Goal: Obtain resource: Obtain resource

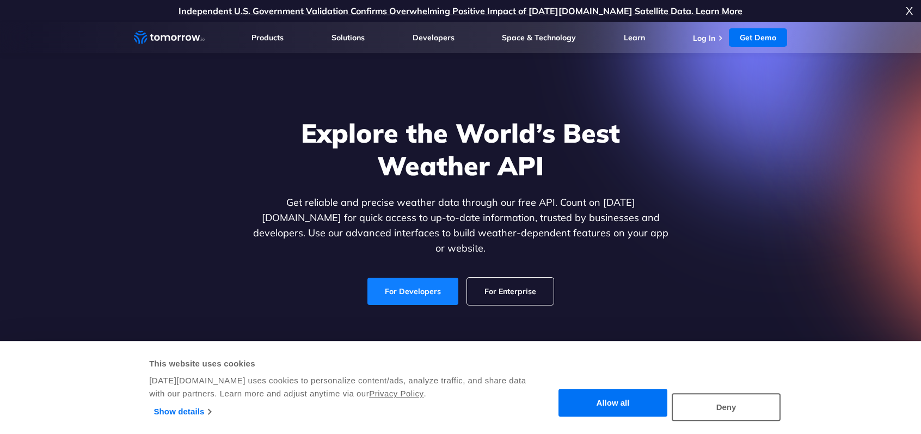
click at [418, 284] on link "For Developers" at bounding box center [412, 290] width 91 height 27
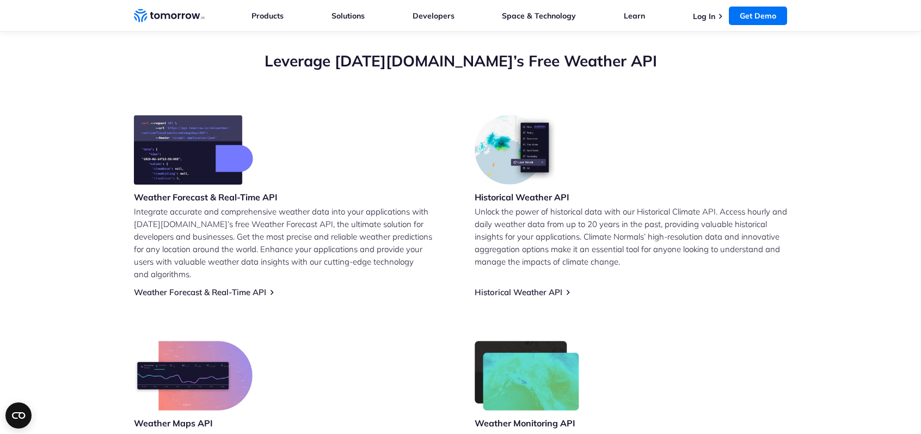
scroll to position [434, 0]
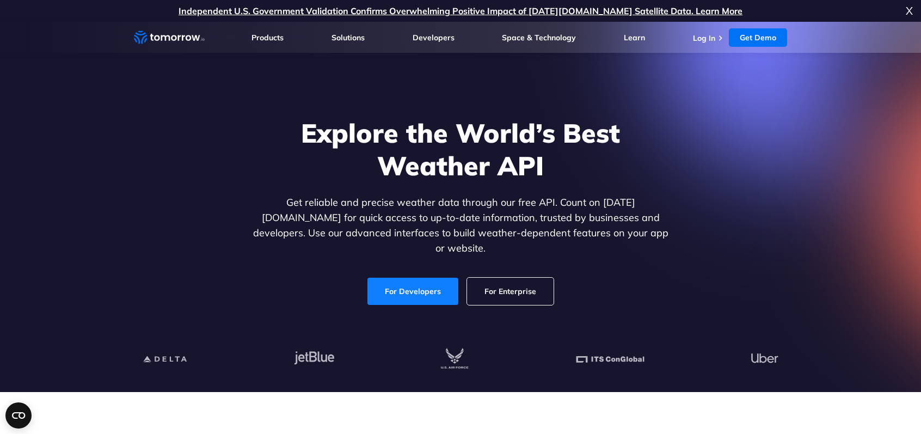
click at [406, 288] on link "For Developers" at bounding box center [412, 290] width 91 height 27
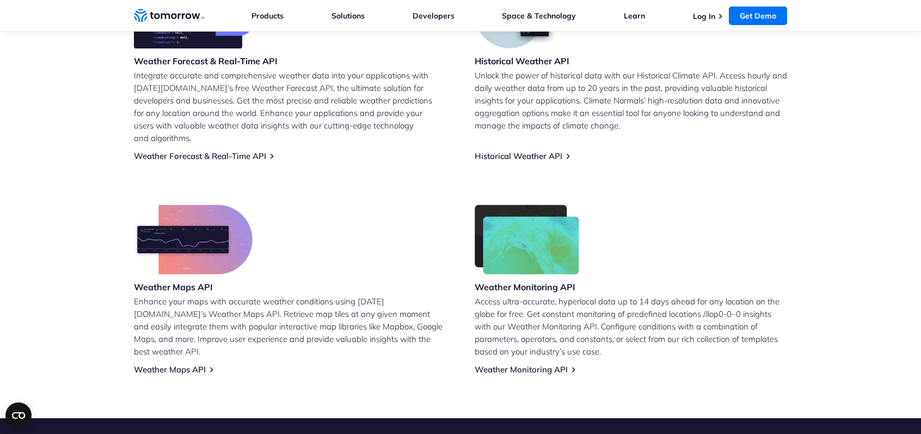
scroll to position [532, 0]
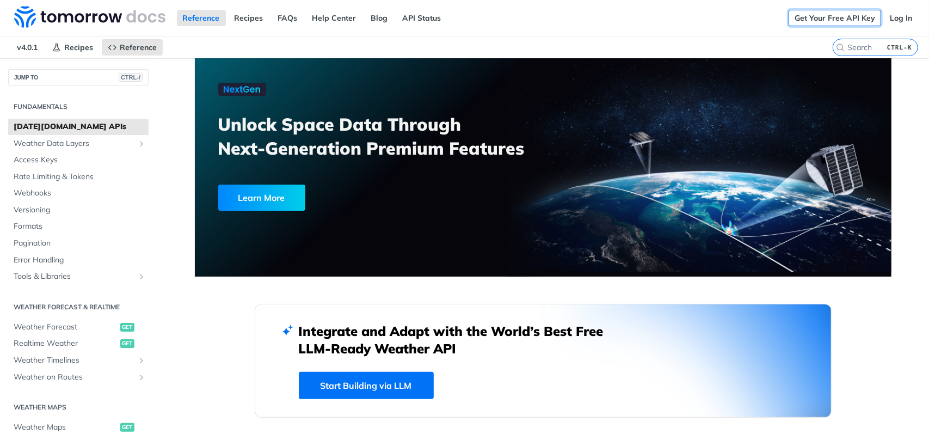
click at [847, 15] on link "Get Your Free API Key" at bounding box center [834, 18] width 92 height 16
